Goal: Understand process/instructions

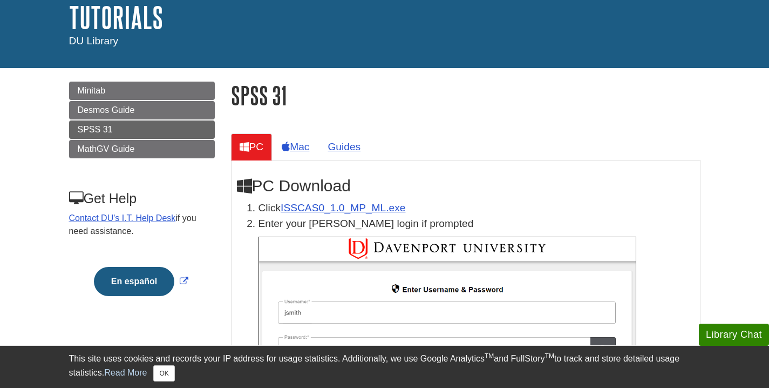
scroll to position [70, 0]
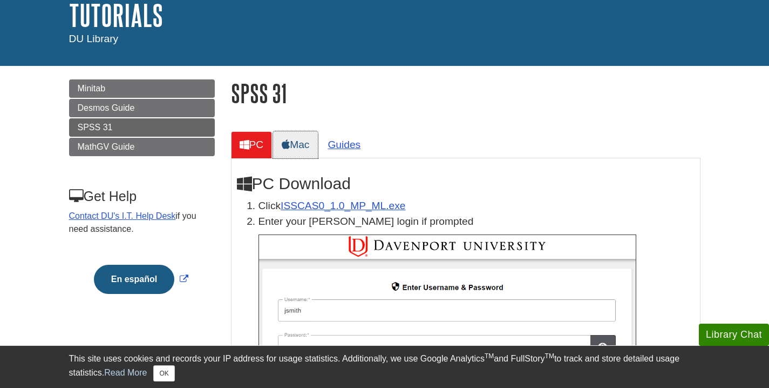
click at [290, 142] on icon at bounding box center [286, 144] width 8 height 10
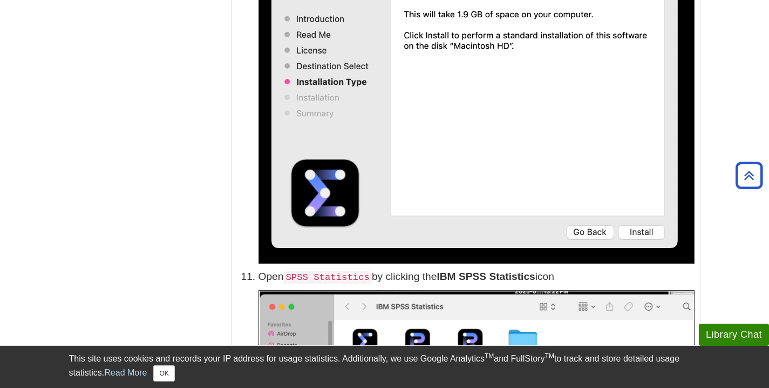
scroll to position [2415, 0]
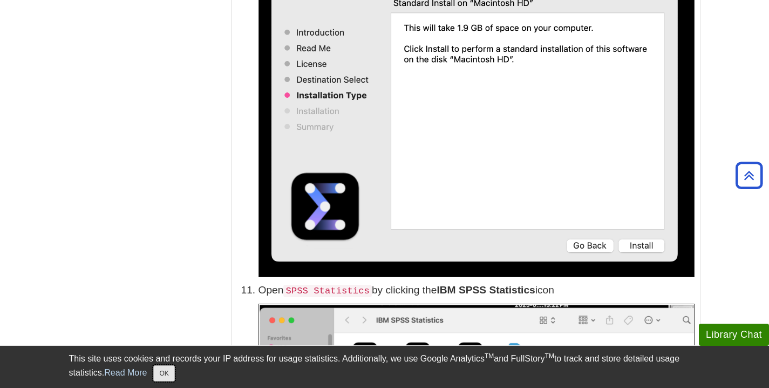
click at [167, 372] on button "OK" at bounding box center [163, 373] width 21 height 16
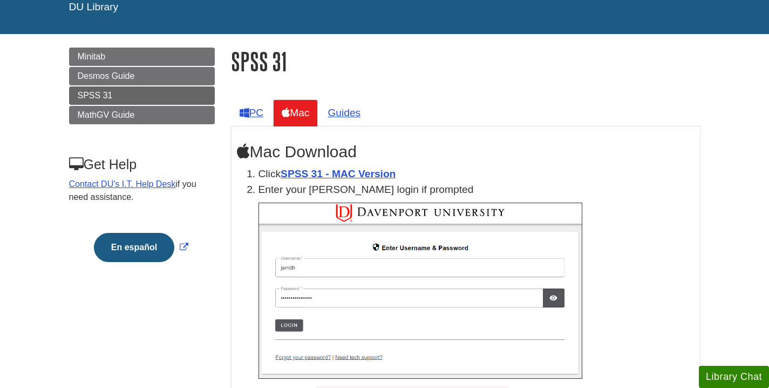
scroll to position [106, 0]
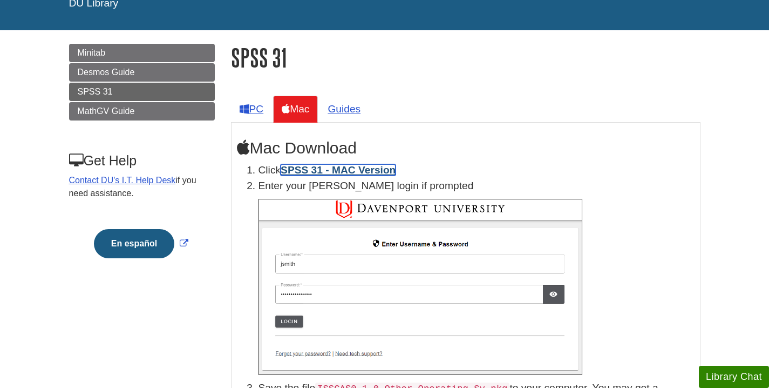
click at [344, 172] on link "SPSS 31 - MAC Version" at bounding box center [338, 169] width 115 height 11
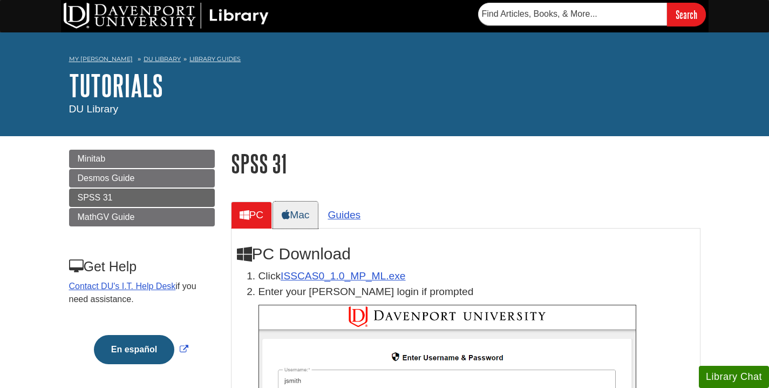
click at [304, 215] on link "Mac" at bounding box center [295, 214] width 45 height 26
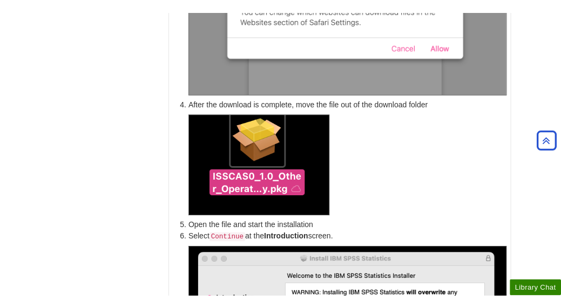
scroll to position [677, 0]
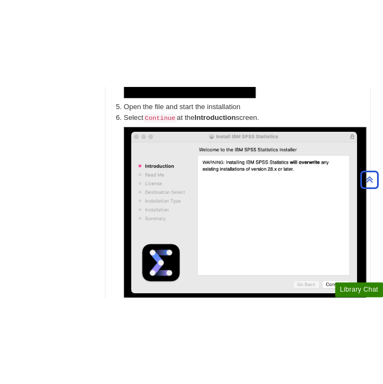
scroll to position [929, 0]
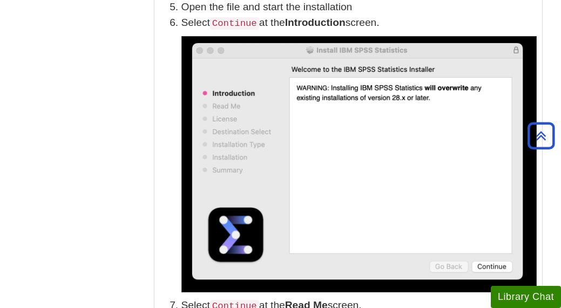
drag, startPoint x: 93, startPoint y: 33, endPoint x: -16, endPoint y: 182, distance: 185.1
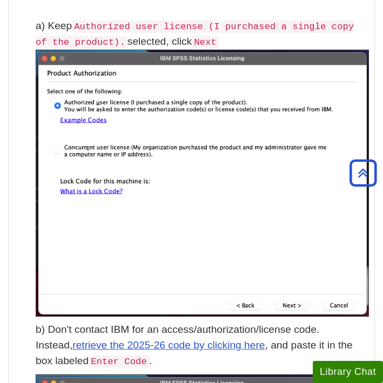
scroll to position [2832, 0]
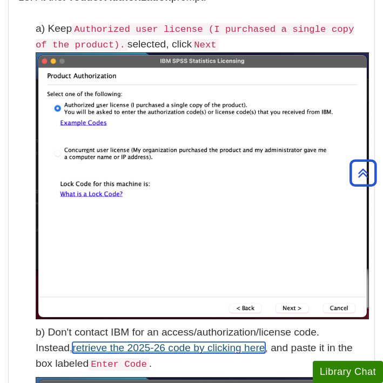
click at [137, 351] on link "retrieve the 2025-26 code by clicking here" at bounding box center [168, 347] width 192 height 11
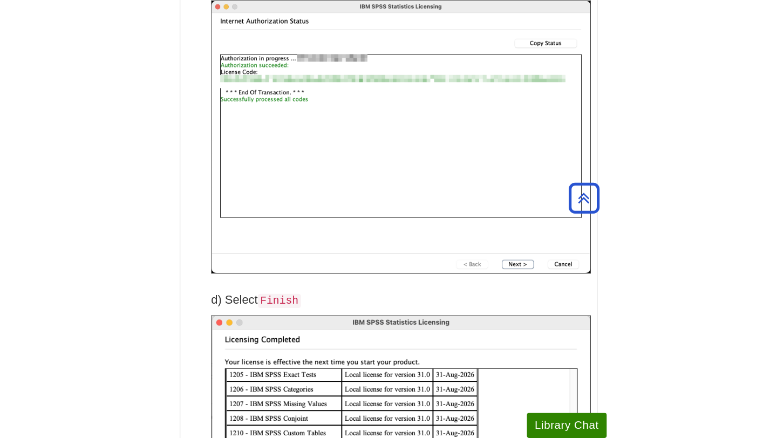
scroll to position [3504, 0]
